Goal: Complete application form

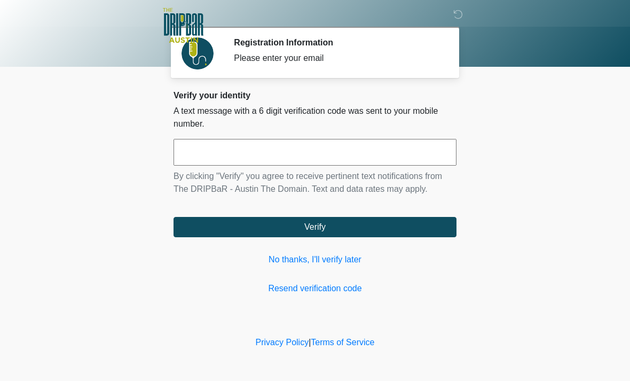
click at [341, 256] on link "No thanks, I'll verify later" at bounding box center [315, 259] width 283 height 13
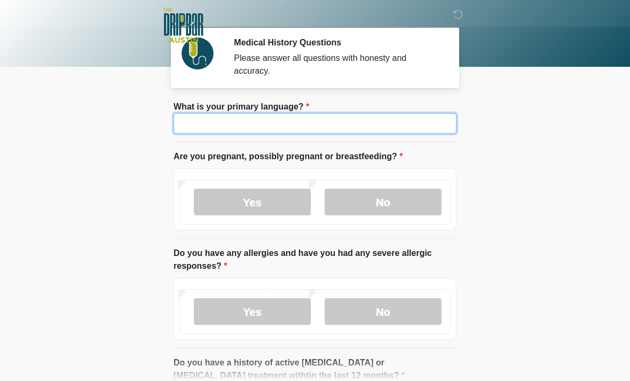
click at [306, 120] on input "What is your primary language?" at bounding box center [315, 123] width 283 height 20
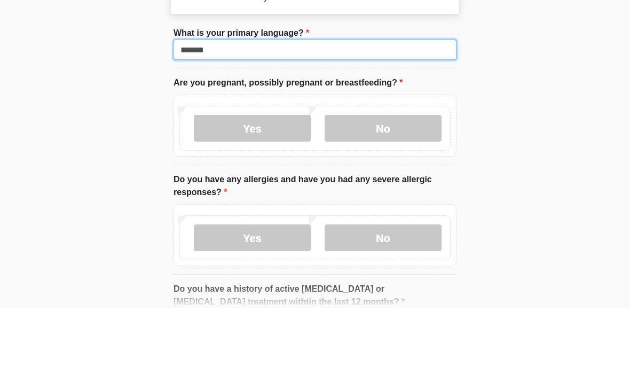
type input "*******"
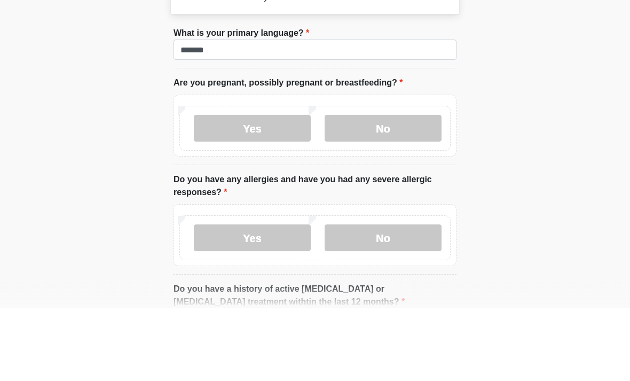
click at [395, 188] on label "No" at bounding box center [383, 201] width 117 height 27
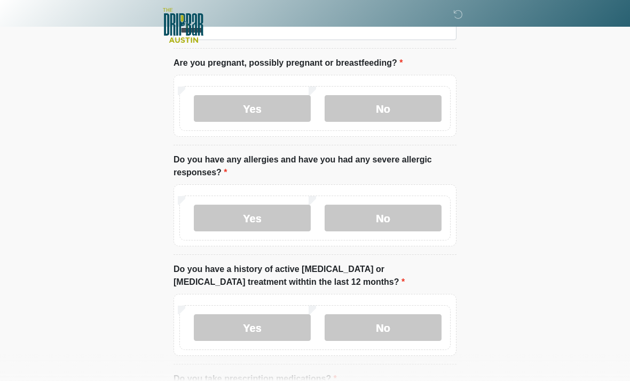
scroll to position [179, 0]
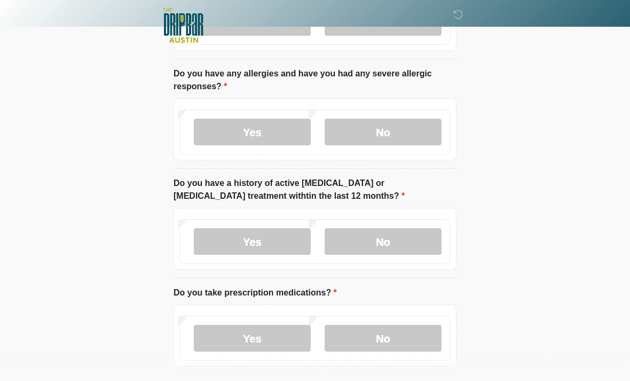
click at [400, 126] on label "No" at bounding box center [383, 132] width 117 height 27
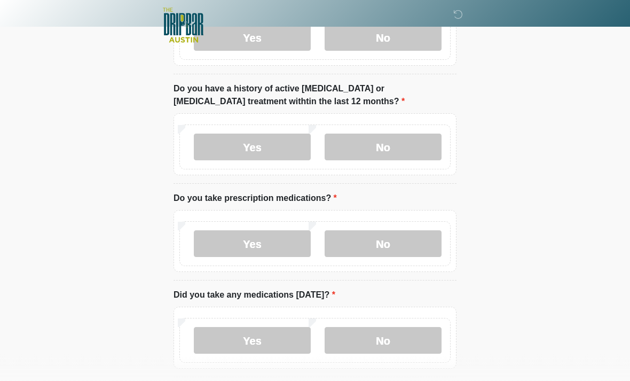
scroll to position [278, 0]
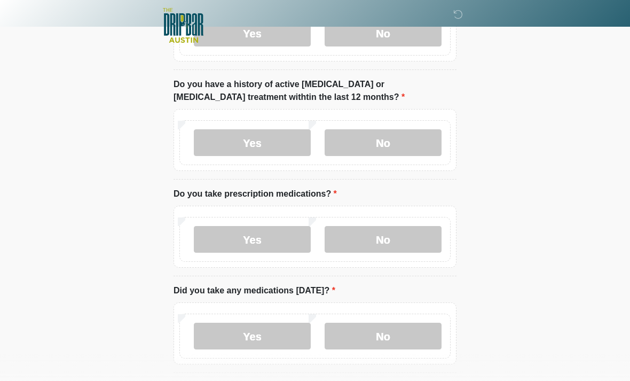
click at [396, 144] on label "No" at bounding box center [383, 142] width 117 height 27
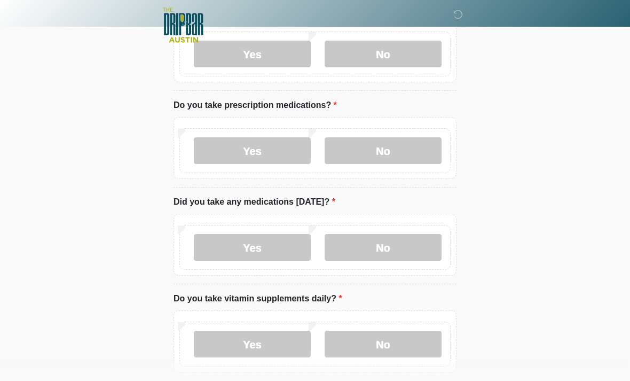
scroll to position [374, 0]
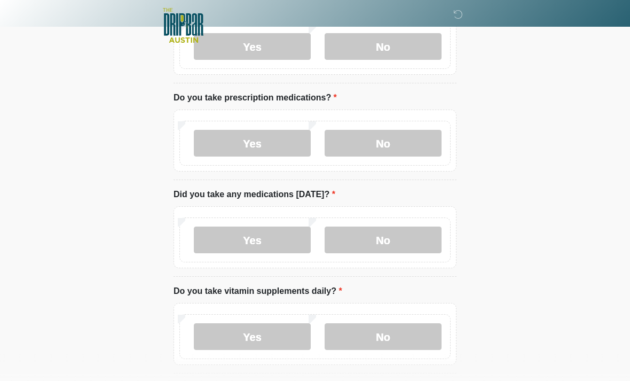
click at [403, 143] on label "No" at bounding box center [383, 143] width 117 height 27
click at [398, 245] on label "No" at bounding box center [383, 239] width 117 height 27
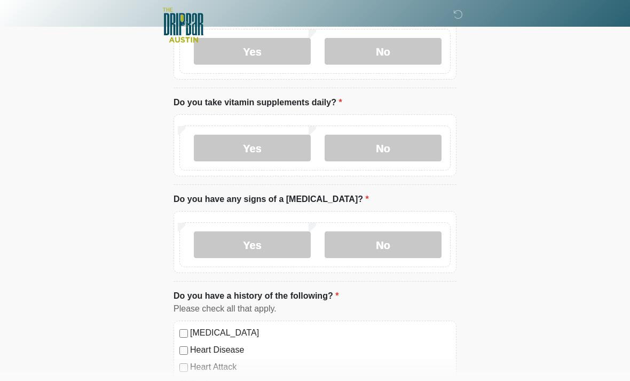
scroll to position [577, 0]
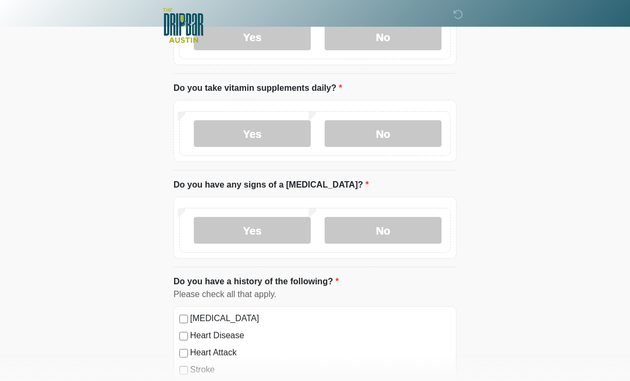
click at [397, 137] on label "No" at bounding box center [383, 133] width 117 height 27
click at [392, 232] on label "No" at bounding box center [383, 230] width 117 height 27
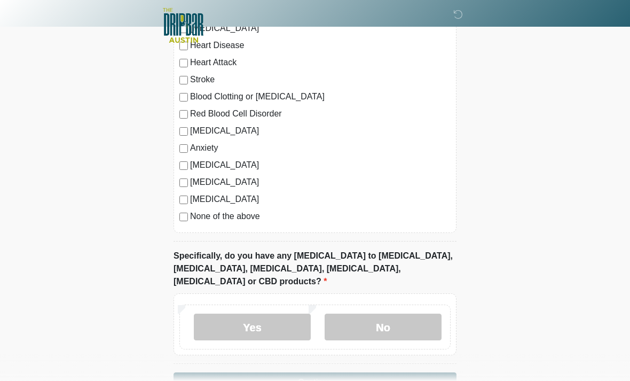
scroll to position [887, 0]
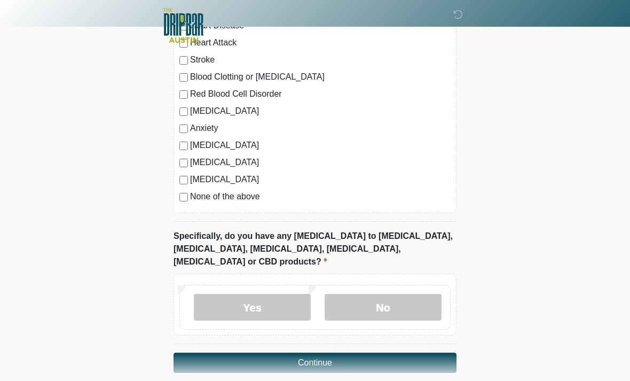
click at [388, 295] on label "No" at bounding box center [383, 307] width 117 height 27
click at [342, 352] on button "Continue" at bounding box center [315, 362] width 283 height 20
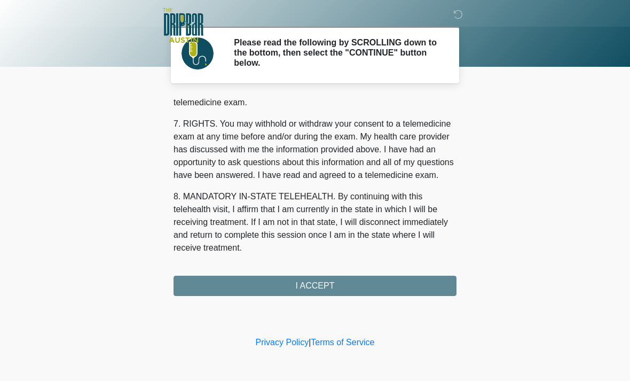
scroll to position [465, 0]
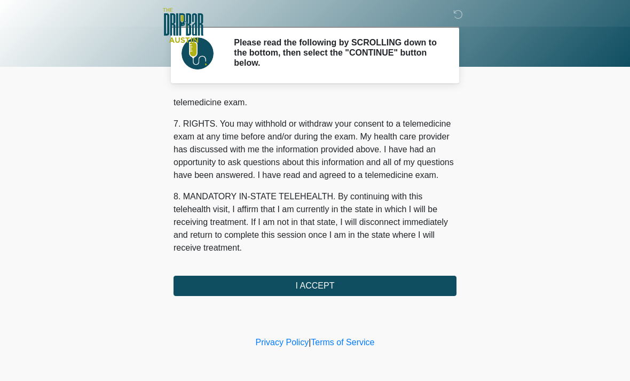
click at [336, 280] on button "I ACCEPT" at bounding box center [315, 285] width 283 height 20
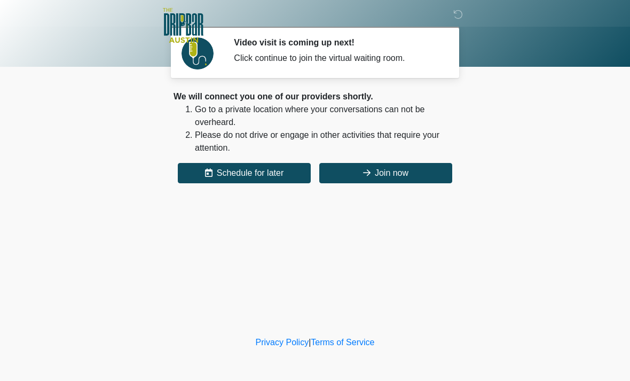
click at [392, 165] on button "Join now" at bounding box center [385, 173] width 133 height 20
